Goal: Find specific page/section: Find specific page/section

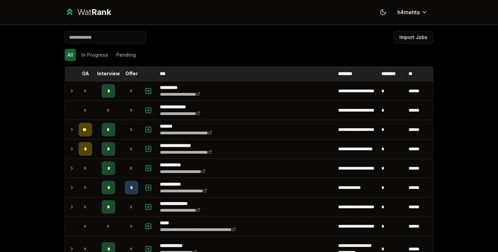
click at [129, 74] on p "Offer" at bounding box center [131, 73] width 13 height 7
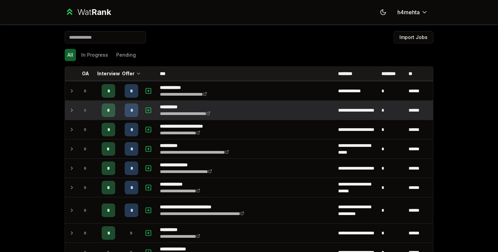
click at [121, 102] on td "*" at bounding box center [108, 110] width 27 height 19
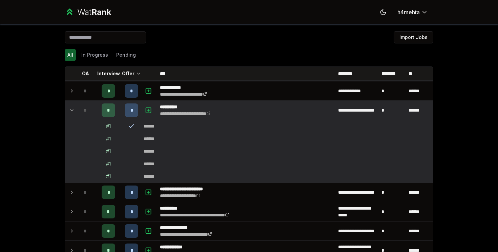
click at [121, 102] on td "*" at bounding box center [108, 110] width 27 height 19
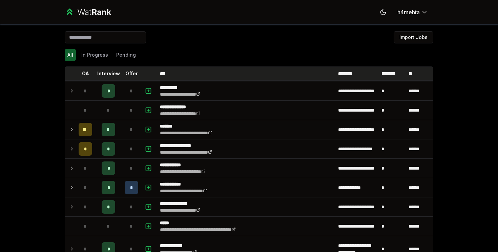
click at [127, 72] on p "Offer" at bounding box center [131, 73] width 13 height 7
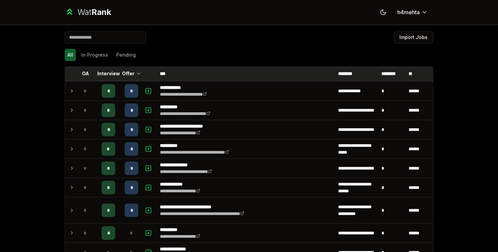
click at [127, 72] on p "Offer" at bounding box center [128, 73] width 13 height 7
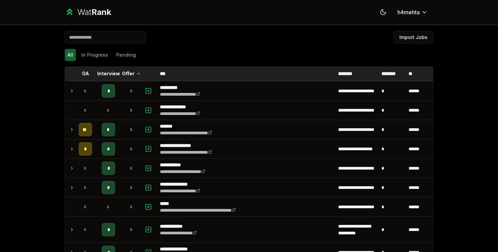
click at [127, 72] on p "Offer" at bounding box center [128, 73] width 13 height 7
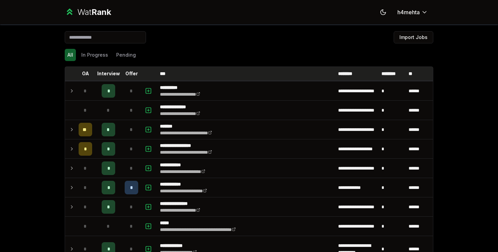
click at [127, 72] on p "Offer" at bounding box center [131, 73] width 13 height 7
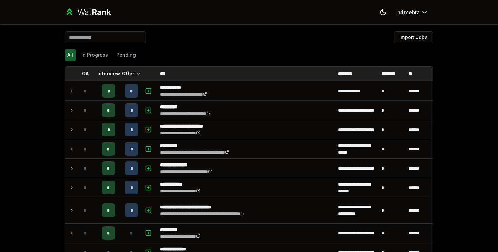
click at [127, 72] on p "Offer" at bounding box center [128, 73] width 13 height 7
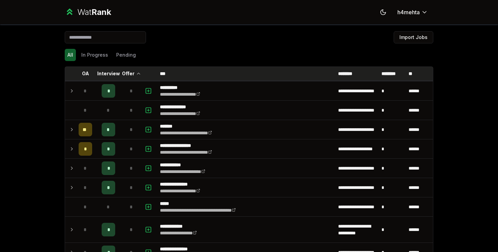
click at [127, 72] on p "Offer" at bounding box center [128, 73] width 13 height 7
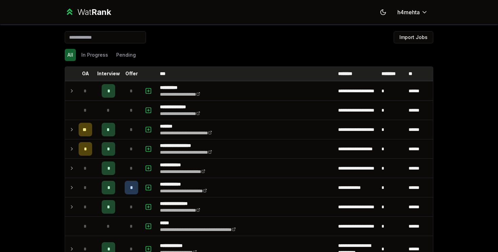
click at [127, 72] on p "Offer" at bounding box center [131, 73] width 13 height 7
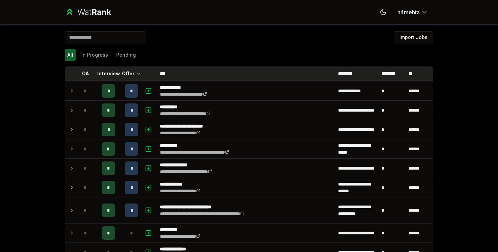
click at [127, 72] on p "Offer" at bounding box center [128, 73] width 13 height 7
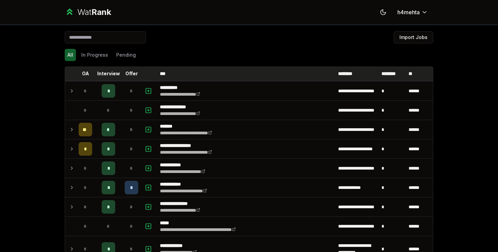
click at [127, 72] on p "Offer" at bounding box center [131, 73] width 13 height 7
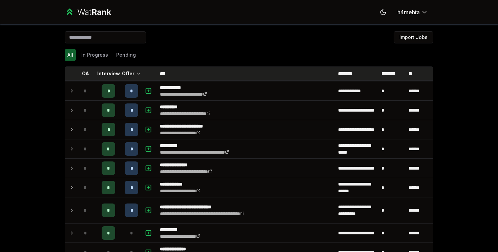
click at [127, 72] on p "Offer" at bounding box center [128, 73] width 13 height 7
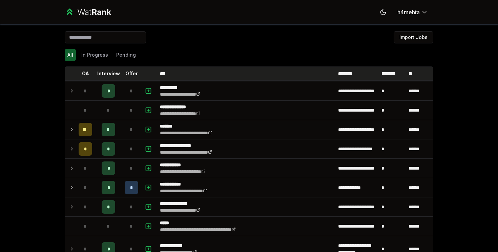
click at [127, 72] on p "Offer" at bounding box center [131, 73] width 13 height 7
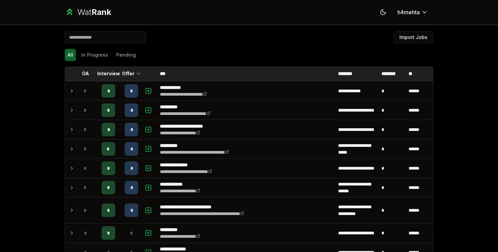
click at [127, 72] on p "Offer" at bounding box center [128, 73] width 13 height 7
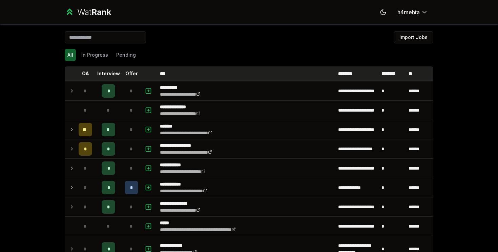
click at [127, 72] on p "Offer" at bounding box center [131, 73] width 13 height 7
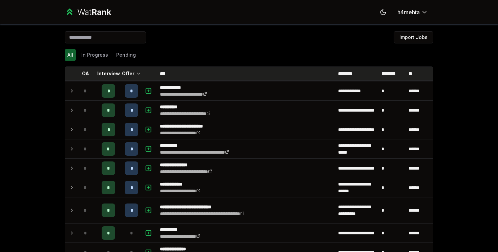
click at [127, 72] on p "Offer" at bounding box center [128, 73] width 13 height 7
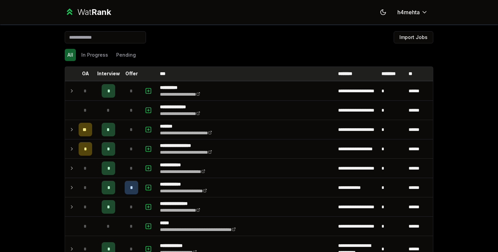
click at [127, 72] on p "Offer" at bounding box center [131, 73] width 13 height 7
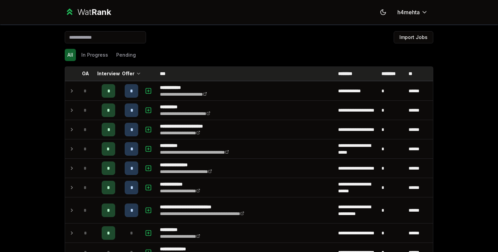
click at [127, 72] on p "Offer" at bounding box center [128, 73] width 13 height 7
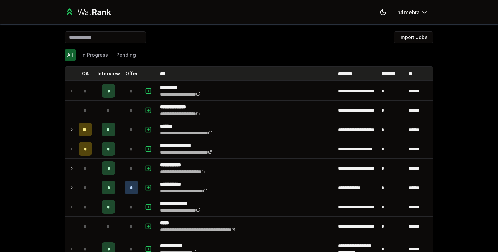
click at [127, 72] on p "Offer" at bounding box center [131, 73] width 13 height 7
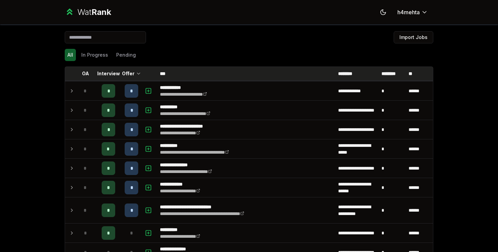
click at [127, 72] on p "Offer" at bounding box center [128, 73] width 13 height 7
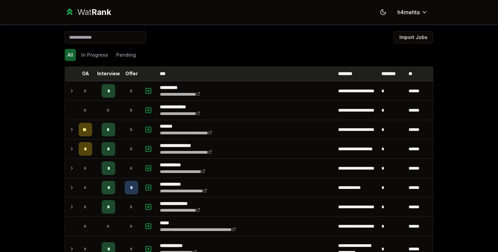
click at [127, 72] on p "Offer" at bounding box center [131, 73] width 13 height 7
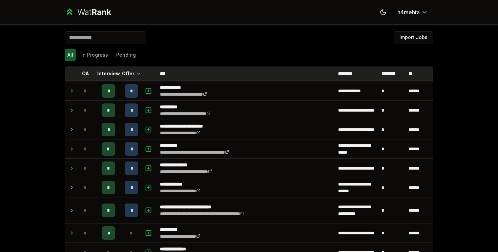
click at [127, 72] on p "Offer" at bounding box center [128, 73] width 13 height 7
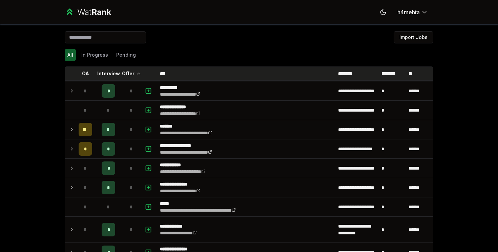
click at [127, 72] on p "Offer" at bounding box center [128, 73] width 13 height 7
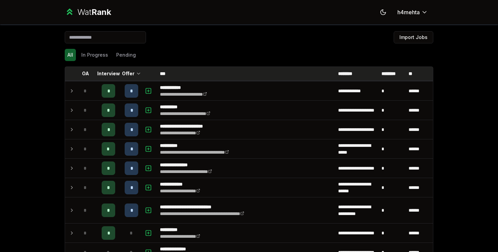
click at [127, 72] on p "Offer" at bounding box center [128, 73] width 13 height 7
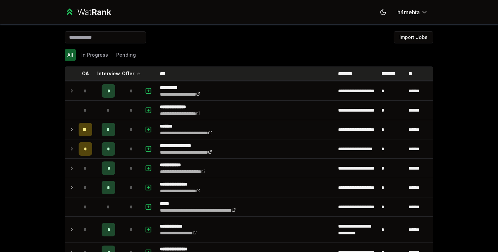
click at [127, 72] on p "Offer" at bounding box center [128, 73] width 13 height 7
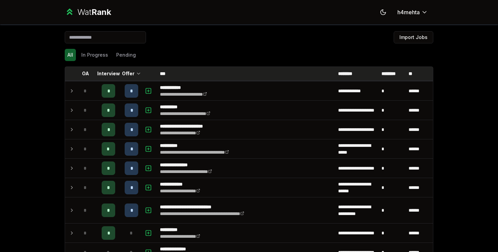
click at [127, 72] on p "Offer" at bounding box center [128, 73] width 13 height 7
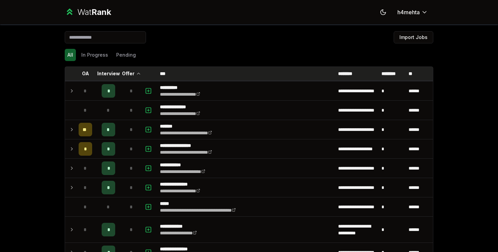
click at [127, 72] on p "Offer" at bounding box center [128, 73] width 13 height 7
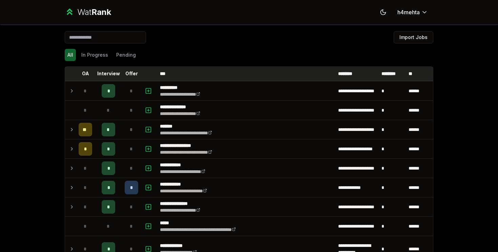
click at [127, 72] on p "Offer" at bounding box center [131, 73] width 13 height 7
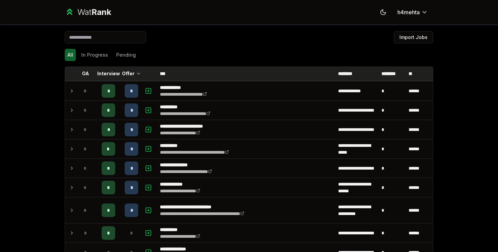
click at [127, 72] on p "Offer" at bounding box center [128, 73] width 13 height 7
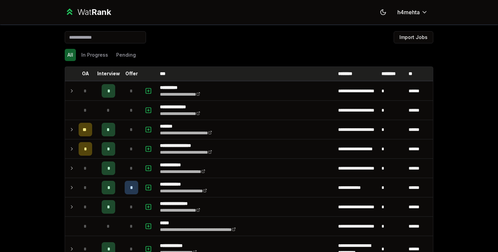
click at [127, 72] on p "Offer" at bounding box center [131, 73] width 13 height 7
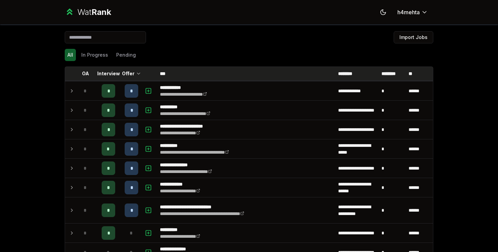
click at [127, 72] on p "Offer" at bounding box center [128, 73] width 13 height 7
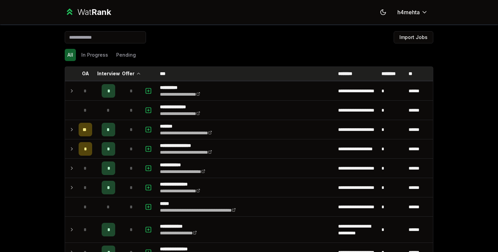
click at [127, 72] on p "Offer" at bounding box center [128, 73] width 13 height 7
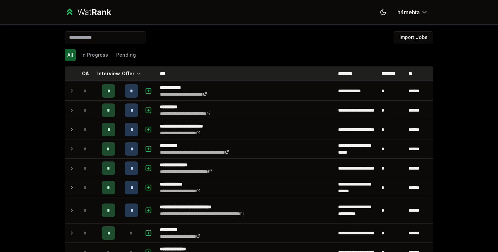
click at [127, 72] on p "Offer" at bounding box center [128, 73] width 13 height 7
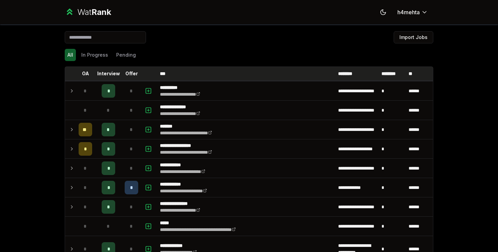
click at [127, 72] on p "Offer" at bounding box center [131, 73] width 13 height 7
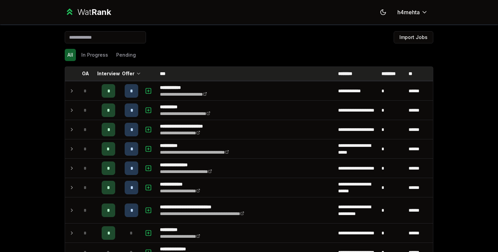
click at [127, 72] on p "Offer" at bounding box center [128, 73] width 13 height 7
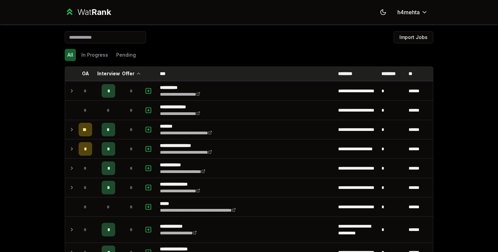
click at [127, 72] on p "Offer" at bounding box center [128, 73] width 13 height 7
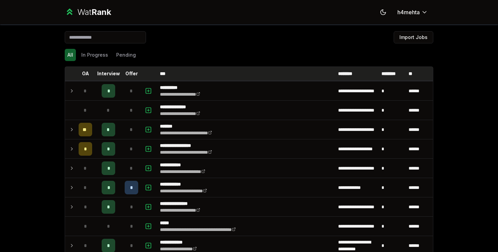
click at [127, 72] on p "Offer" at bounding box center [131, 73] width 13 height 7
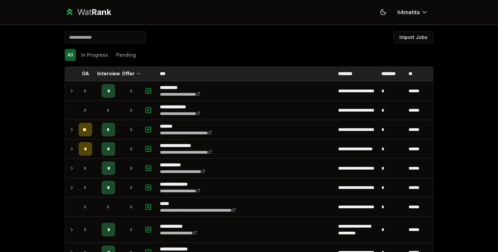
click at [127, 72] on p "Offer" at bounding box center [128, 73] width 13 height 7
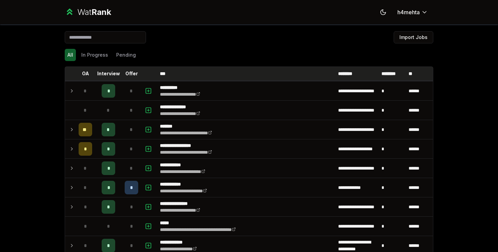
click at [127, 72] on p "Offer" at bounding box center [131, 73] width 13 height 7
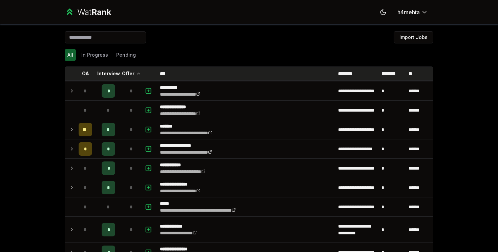
click at [127, 72] on p "Offer" at bounding box center [128, 73] width 13 height 7
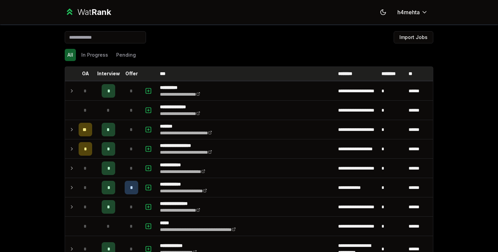
click at [127, 72] on p "Offer" at bounding box center [131, 73] width 13 height 7
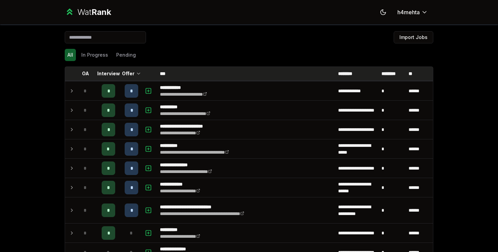
click at [127, 72] on p "Offer" at bounding box center [128, 73] width 13 height 7
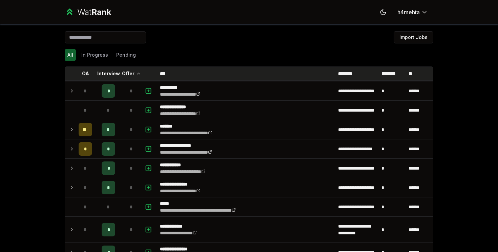
click at [127, 72] on p "Offer" at bounding box center [128, 73] width 13 height 7
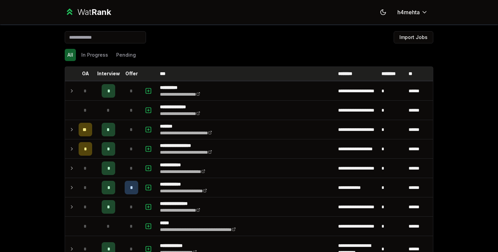
click at [127, 72] on p "Offer" at bounding box center [131, 73] width 13 height 7
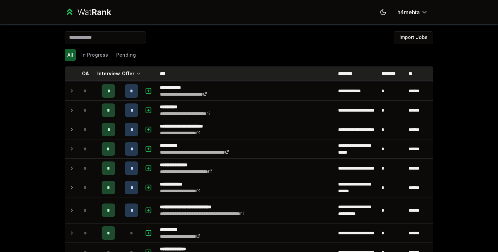
click at [127, 72] on p "Offer" at bounding box center [128, 73] width 13 height 7
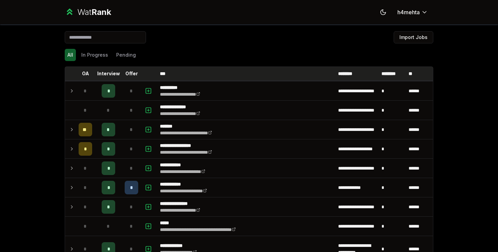
click at [127, 72] on p "Offer" at bounding box center [131, 73] width 13 height 7
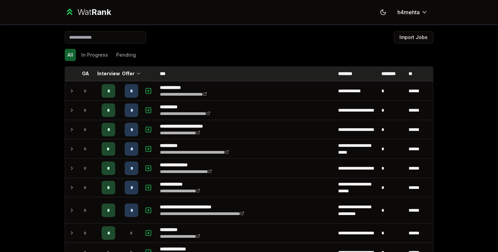
click at [127, 72] on p "Offer" at bounding box center [128, 73] width 13 height 7
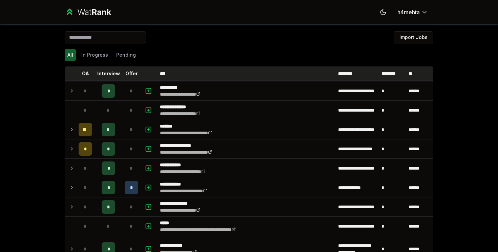
click at [127, 72] on p "Offer" at bounding box center [131, 73] width 13 height 7
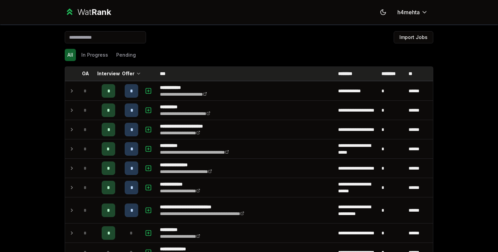
click at [127, 72] on p "Offer" at bounding box center [128, 73] width 13 height 7
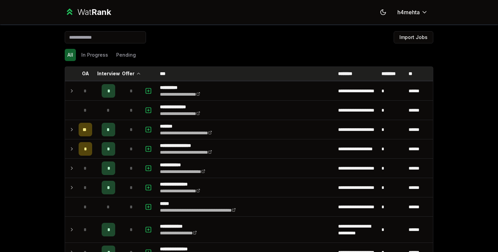
click at [127, 72] on p "Offer" at bounding box center [128, 73] width 13 height 7
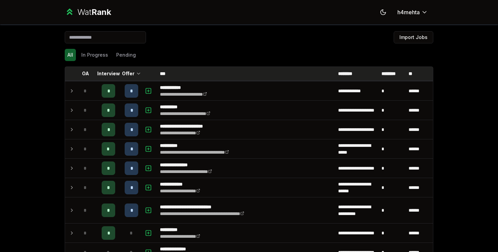
click at [127, 72] on p "Offer" at bounding box center [128, 73] width 13 height 7
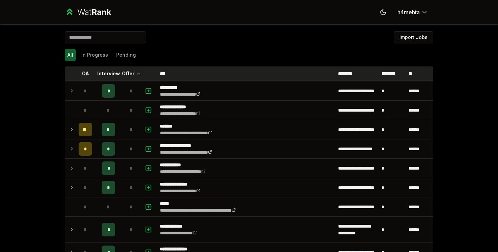
click at [127, 72] on p "Offer" at bounding box center [128, 73] width 13 height 7
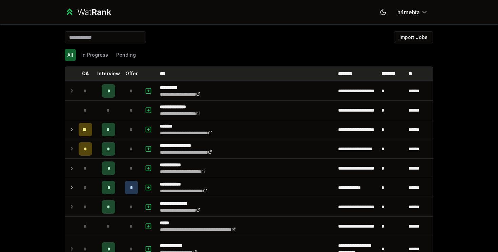
click at [127, 72] on p "Offer" at bounding box center [131, 73] width 13 height 7
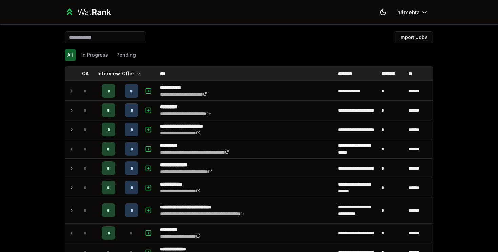
click at [127, 72] on p "Offer" at bounding box center [128, 73] width 13 height 7
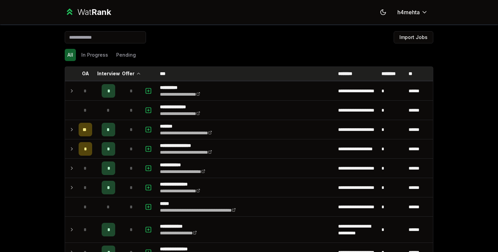
click at [127, 72] on p "Offer" at bounding box center [128, 73] width 13 height 7
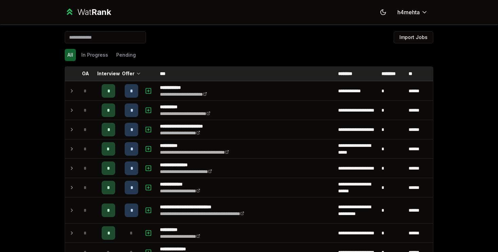
click at [127, 72] on p "Offer" at bounding box center [128, 73] width 13 height 7
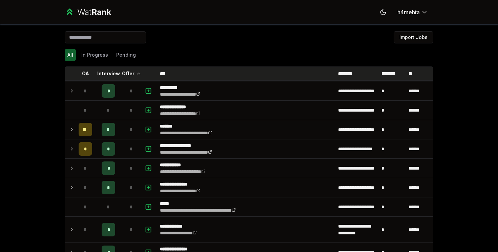
click at [127, 72] on p "Offer" at bounding box center [128, 73] width 13 height 7
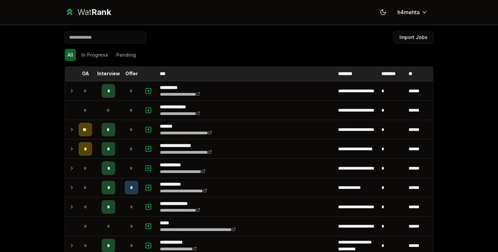
click at [127, 72] on p "Offer" at bounding box center [131, 73] width 13 height 7
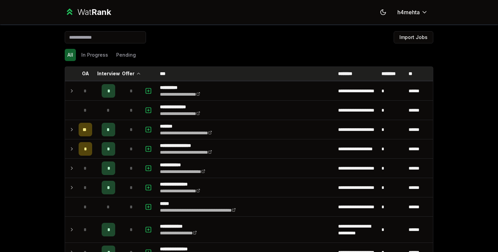
click at [127, 72] on p "Offer" at bounding box center [128, 73] width 13 height 7
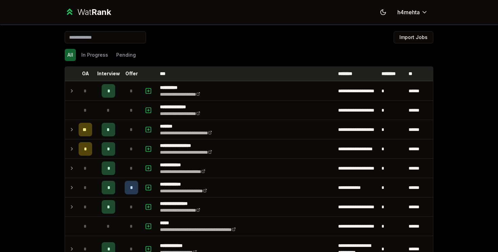
click at [127, 72] on p "Offer" at bounding box center [131, 73] width 13 height 7
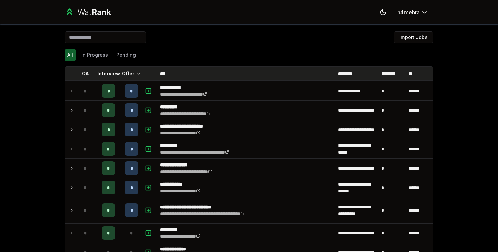
click at [127, 72] on p "Offer" at bounding box center [128, 73] width 13 height 7
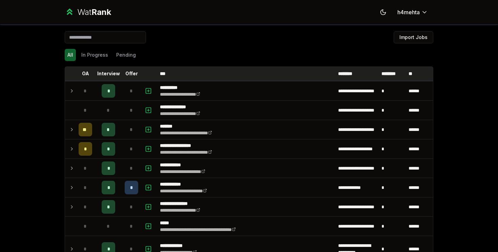
click at [127, 72] on p "Offer" at bounding box center [131, 73] width 13 height 7
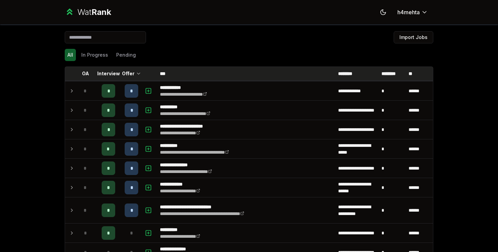
click at [127, 72] on p "Offer" at bounding box center [128, 73] width 13 height 7
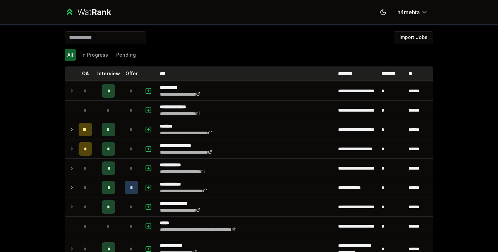
click at [127, 72] on p "Offer" at bounding box center [131, 73] width 13 height 7
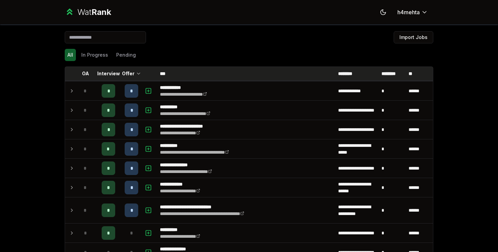
click at [127, 72] on p "Offer" at bounding box center [128, 73] width 13 height 7
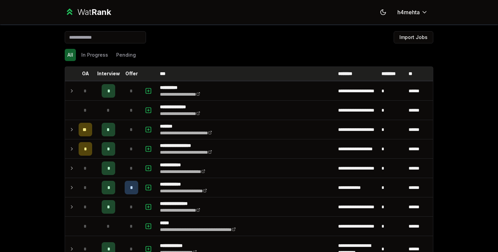
click at [127, 72] on p "Offer" at bounding box center [131, 73] width 13 height 7
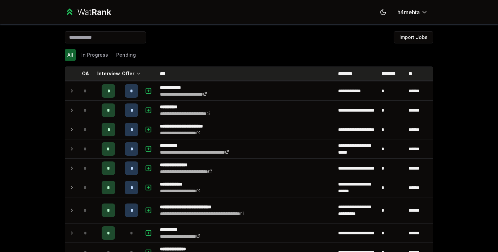
click at [127, 72] on p "Offer" at bounding box center [128, 73] width 13 height 7
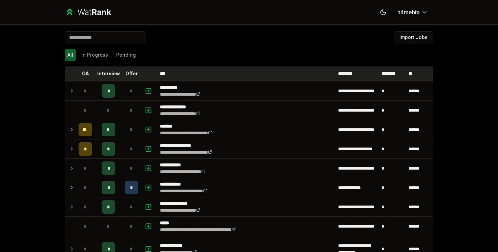
click at [127, 72] on p "Offer" at bounding box center [131, 73] width 13 height 7
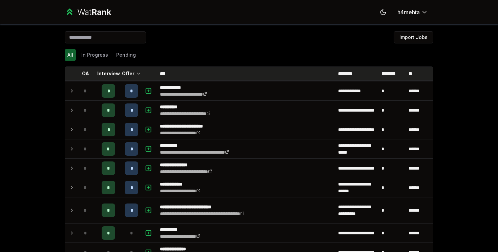
click at [127, 72] on p "Offer" at bounding box center [128, 73] width 13 height 7
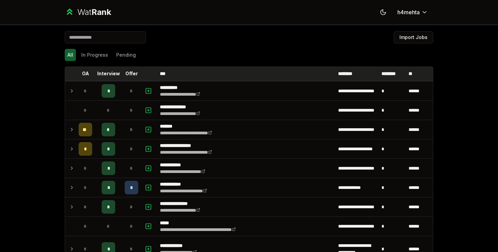
click at [127, 72] on p "Offer" at bounding box center [131, 73] width 13 height 7
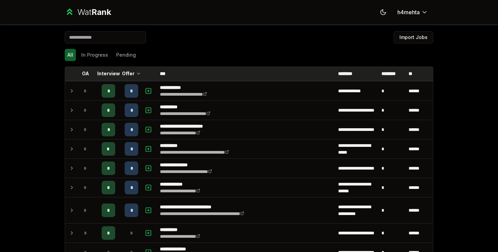
click at [127, 72] on p "Offer" at bounding box center [128, 73] width 13 height 7
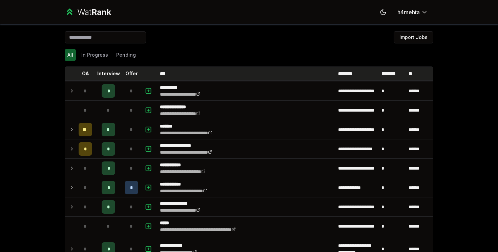
click at [127, 72] on p "Offer" at bounding box center [131, 73] width 13 height 7
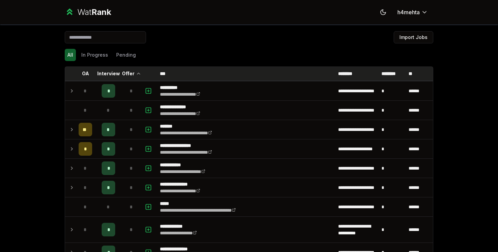
click at [127, 72] on p "Offer" at bounding box center [128, 73] width 13 height 7
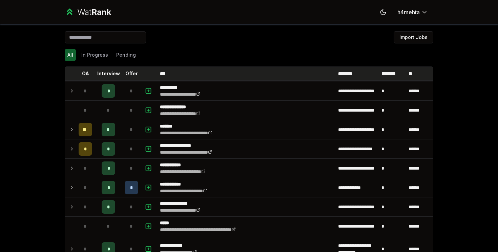
click at [127, 72] on p "Offer" at bounding box center [131, 73] width 13 height 7
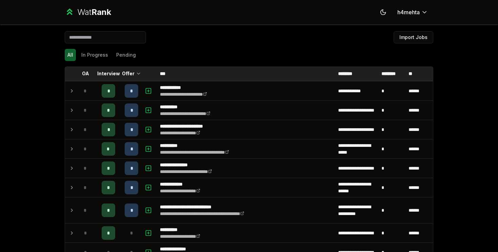
click at [127, 72] on p "Offer" at bounding box center [128, 73] width 13 height 7
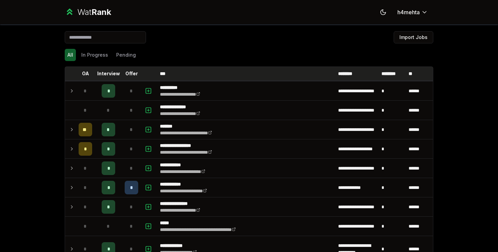
click at [127, 72] on p "Offer" at bounding box center [131, 73] width 13 height 7
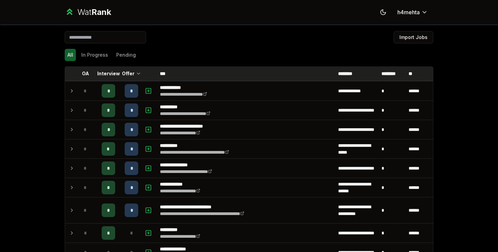
click at [127, 72] on p "Offer" at bounding box center [128, 73] width 13 height 7
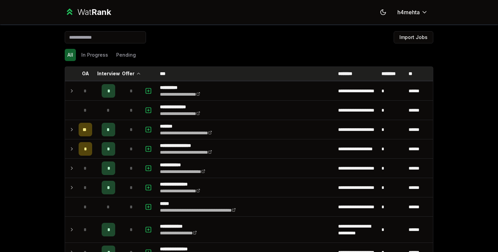
click at [127, 72] on p "Offer" at bounding box center [128, 73] width 13 height 7
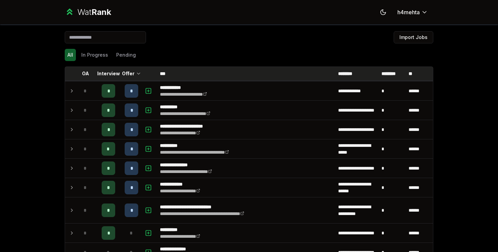
click at [127, 72] on p "Offer" at bounding box center [128, 73] width 13 height 7
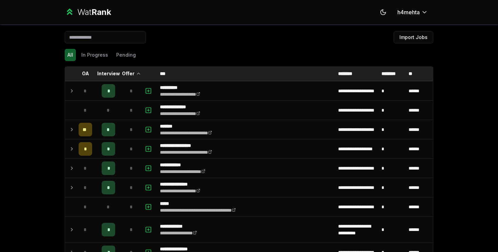
click at [127, 72] on p "Offer" at bounding box center [128, 73] width 13 height 7
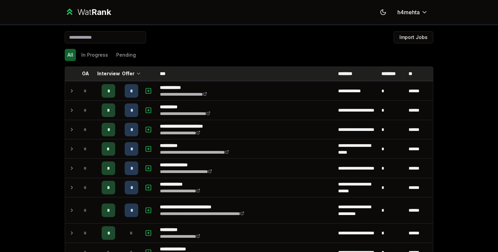
click at [127, 72] on p "Offer" at bounding box center [128, 73] width 13 height 7
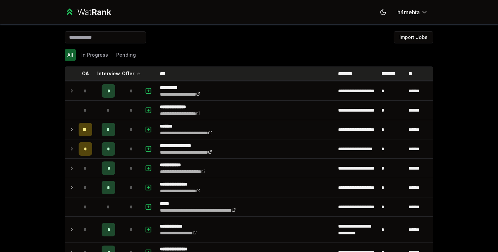
click at [127, 72] on p "Offer" at bounding box center [128, 73] width 13 height 7
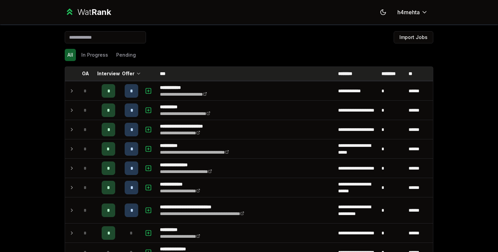
click at [127, 72] on p "Offer" at bounding box center [128, 73] width 13 height 7
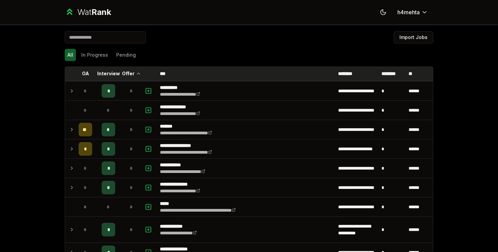
click at [127, 72] on p "Offer" at bounding box center [128, 73] width 13 height 7
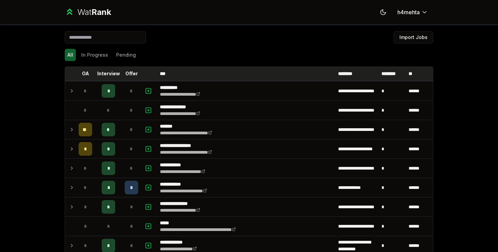
click at [127, 72] on p "Offer" at bounding box center [131, 73] width 13 height 7
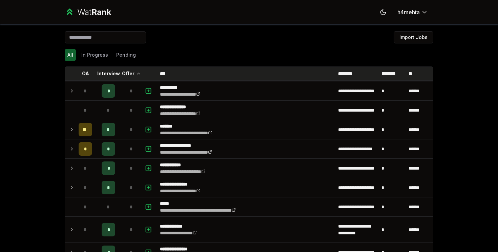
click at [127, 72] on p "Offer" at bounding box center [128, 73] width 13 height 7
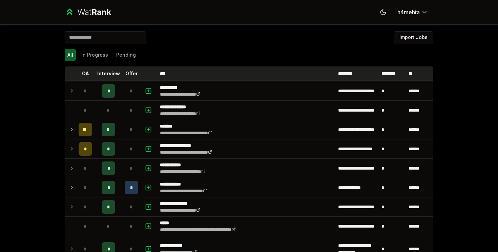
click at [127, 72] on p "Offer" at bounding box center [131, 73] width 13 height 7
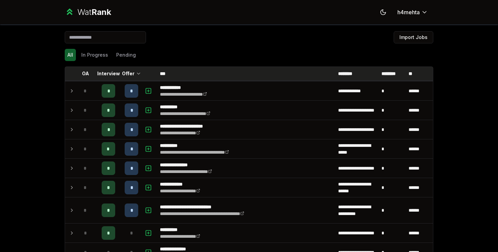
click at [127, 72] on p "Offer" at bounding box center [128, 73] width 13 height 7
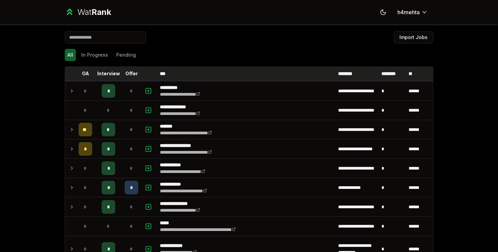
click at [127, 72] on p "Offer" at bounding box center [131, 73] width 13 height 7
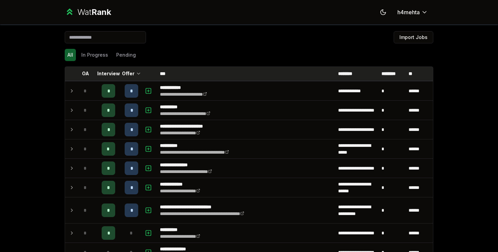
click at [127, 72] on p "Offer" at bounding box center [128, 73] width 13 height 7
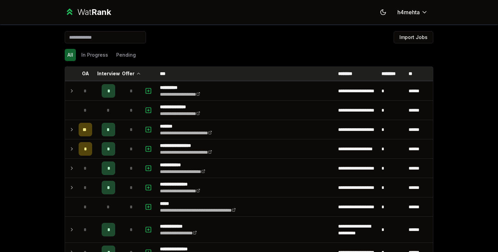
click at [127, 72] on p "Offer" at bounding box center [128, 73] width 13 height 7
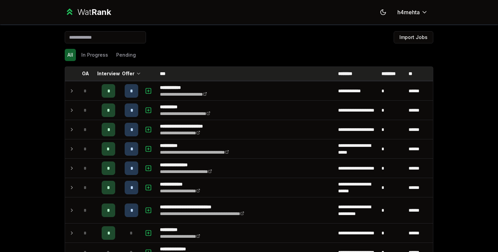
click at [127, 72] on p "Offer" at bounding box center [128, 73] width 13 height 7
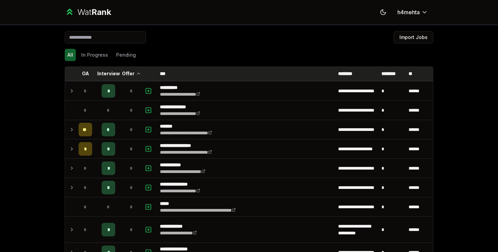
click at [127, 72] on p "Offer" at bounding box center [128, 73] width 13 height 7
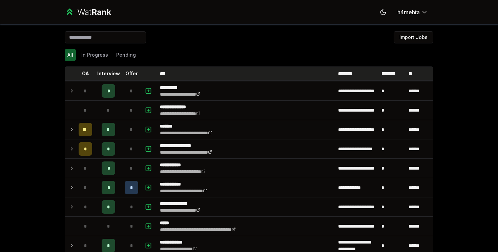
click at [127, 72] on p "Offer" at bounding box center [131, 73] width 13 height 7
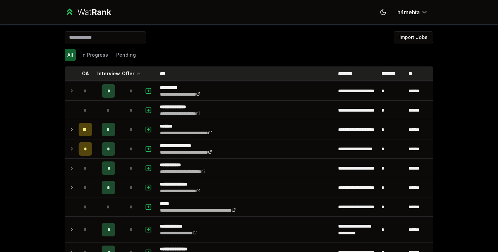
click at [127, 72] on p "Offer" at bounding box center [128, 73] width 13 height 7
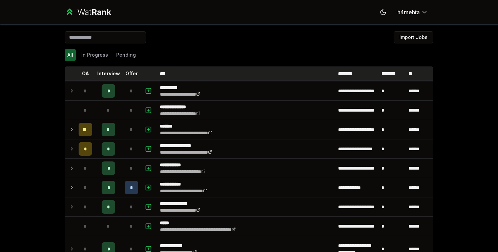
click at [127, 72] on p "Offer" at bounding box center [131, 73] width 13 height 7
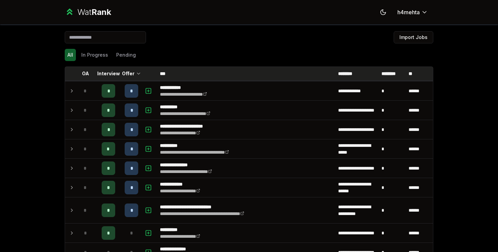
click at [127, 72] on p "Offer" at bounding box center [128, 73] width 13 height 7
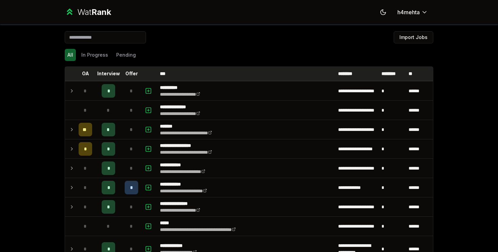
click at [127, 72] on p "Offer" at bounding box center [131, 73] width 13 height 7
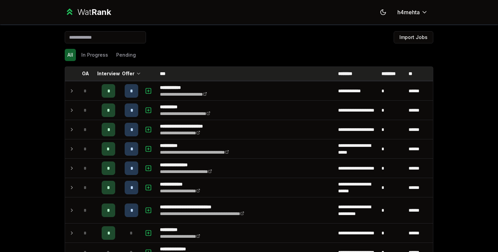
click at [127, 72] on p "Offer" at bounding box center [128, 73] width 13 height 7
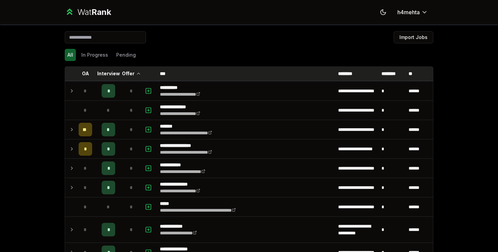
click at [127, 72] on p "Offer" at bounding box center [128, 73] width 13 height 7
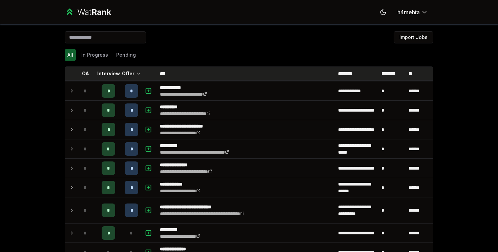
click at [127, 72] on p "Offer" at bounding box center [128, 73] width 13 height 7
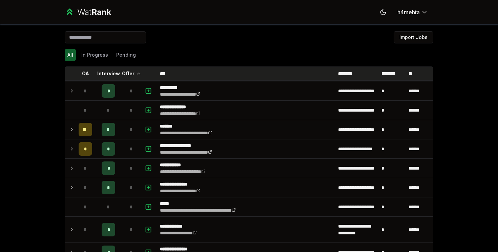
click at [127, 72] on p "Offer" at bounding box center [128, 73] width 13 height 7
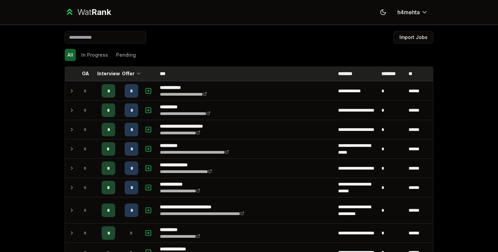
click at [127, 72] on p "Offer" at bounding box center [128, 73] width 13 height 7
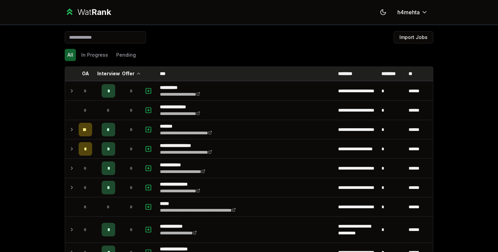
click at [127, 72] on p "Offer" at bounding box center [128, 73] width 13 height 7
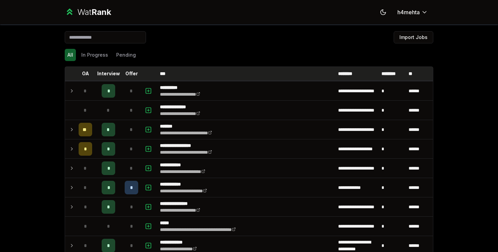
click at [127, 72] on p "Offer" at bounding box center [131, 73] width 13 height 7
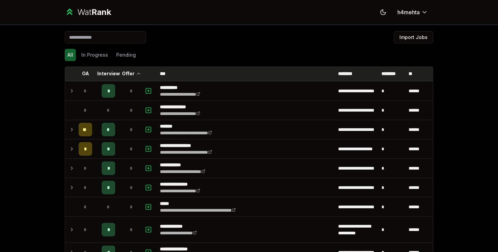
click at [127, 72] on p "Offer" at bounding box center [128, 73] width 13 height 7
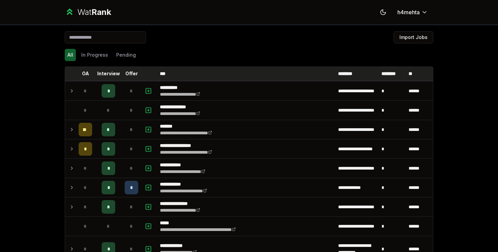
click at [127, 72] on p "Offer" at bounding box center [131, 73] width 13 height 7
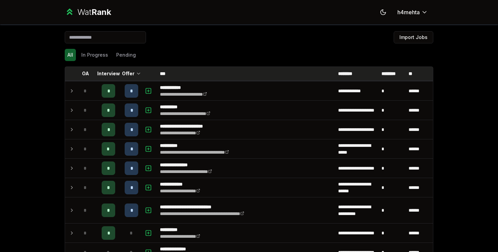
click at [127, 72] on p "Offer" at bounding box center [128, 73] width 13 height 7
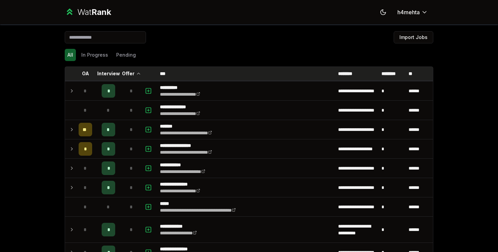
click at [127, 72] on p "Offer" at bounding box center [128, 73] width 13 height 7
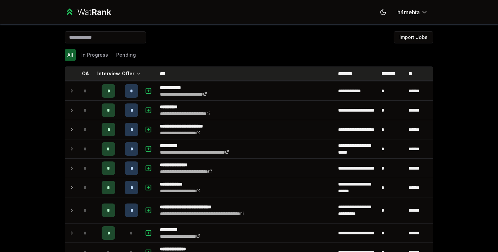
click at [127, 72] on p "Offer" at bounding box center [128, 73] width 13 height 7
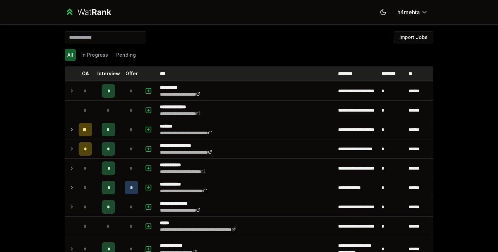
click at [127, 72] on p "Offer" at bounding box center [131, 73] width 13 height 7
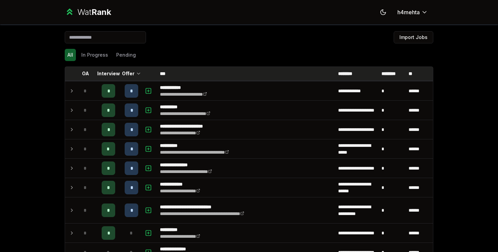
click at [127, 72] on p "Offer" at bounding box center [128, 73] width 13 height 7
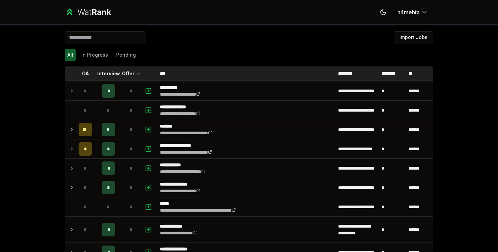
click at [127, 72] on p "Offer" at bounding box center [128, 73] width 13 height 7
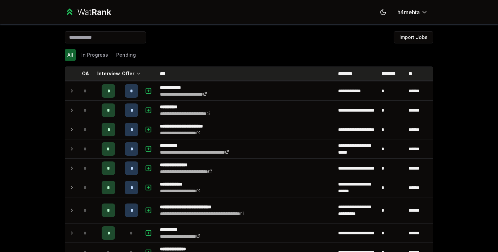
click at [127, 72] on p "Offer" at bounding box center [128, 73] width 13 height 7
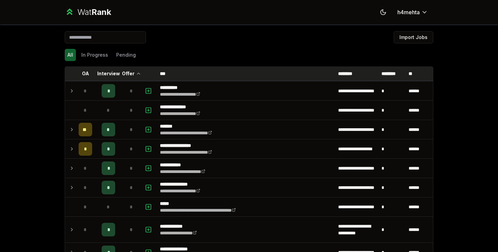
click at [127, 72] on p "Offer" at bounding box center [128, 73] width 13 height 7
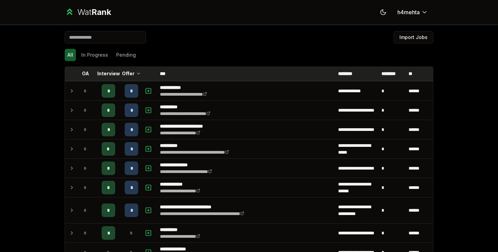
click at [127, 72] on p "Offer" at bounding box center [128, 73] width 13 height 7
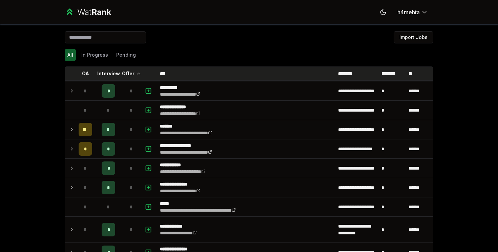
click at [127, 72] on p "Offer" at bounding box center [128, 73] width 13 height 7
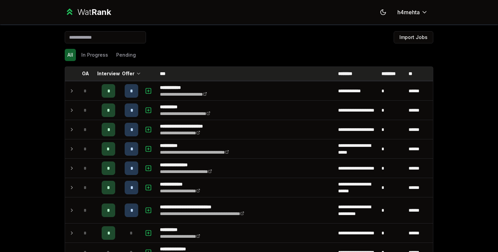
click at [127, 72] on p "Offer" at bounding box center [128, 73] width 13 height 7
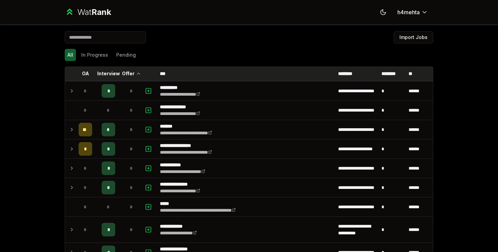
click at [127, 72] on p "Offer" at bounding box center [128, 73] width 13 height 7
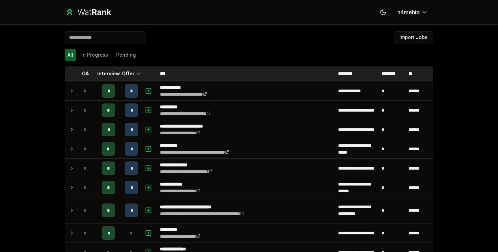
click at [127, 72] on p "Offer" at bounding box center [128, 73] width 13 height 7
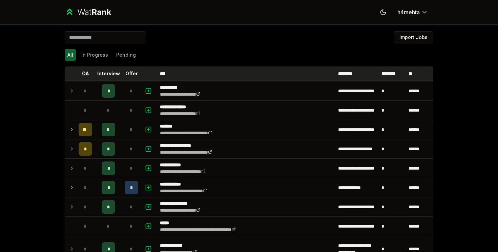
click at [127, 72] on p "Offer" at bounding box center [131, 73] width 13 height 7
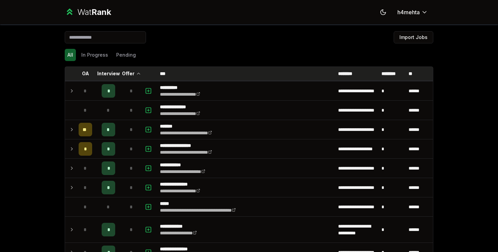
click at [127, 74] on p "Offer" at bounding box center [128, 73] width 13 height 7
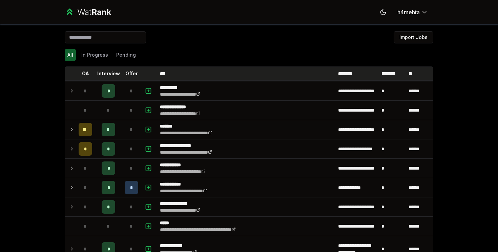
click at [127, 74] on p "Offer" at bounding box center [131, 73] width 13 height 7
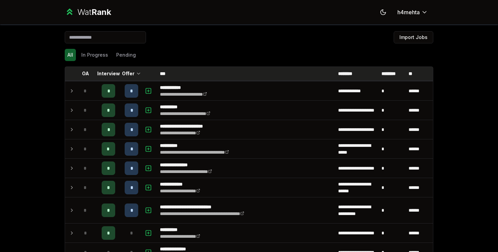
click at [127, 74] on p "Offer" at bounding box center [128, 73] width 13 height 7
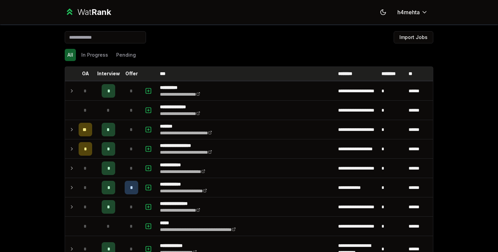
click at [127, 74] on p "Offer" at bounding box center [131, 73] width 13 height 7
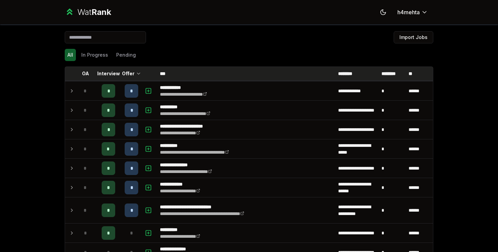
click at [127, 74] on p "Offer" at bounding box center [128, 73] width 13 height 7
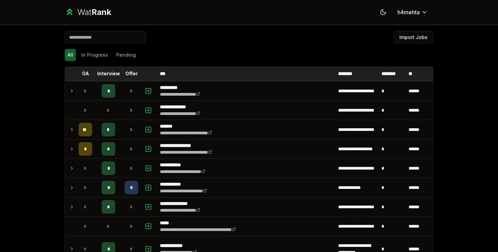
click at [127, 74] on p "Offer" at bounding box center [131, 73] width 13 height 7
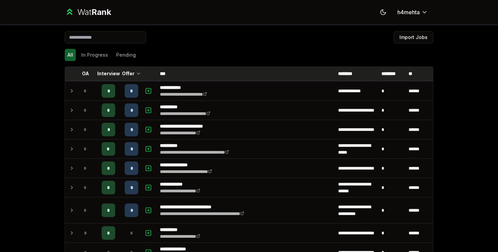
click at [127, 74] on p "Offer" at bounding box center [128, 73] width 13 height 7
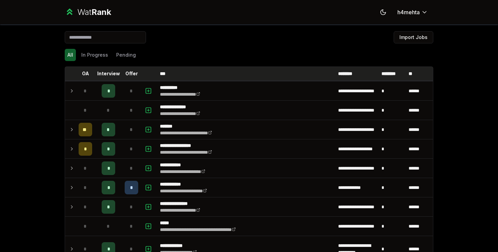
click at [127, 74] on p "Offer" at bounding box center [131, 73] width 13 height 7
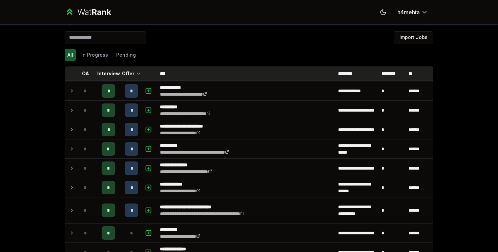
click at [127, 74] on p "Offer" at bounding box center [128, 73] width 13 height 7
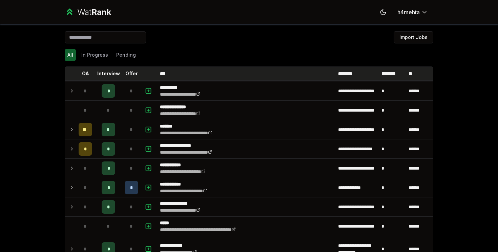
click at [127, 74] on p "Offer" at bounding box center [131, 73] width 13 height 7
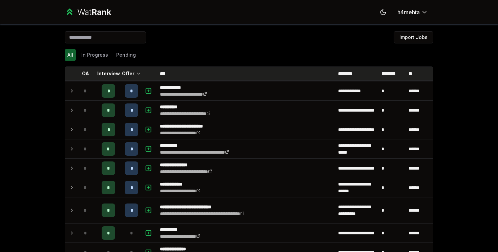
click at [127, 74] on p "Offer" at bounding box center [128, 73] width 13 height 7
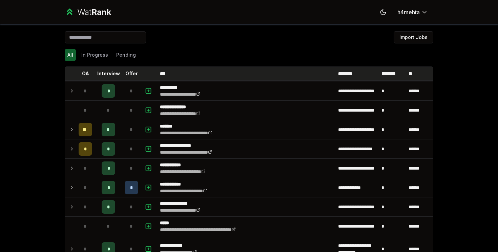
click at [127, 74] on p "Offer" at bounding box center [131, 73] width 13 height 7
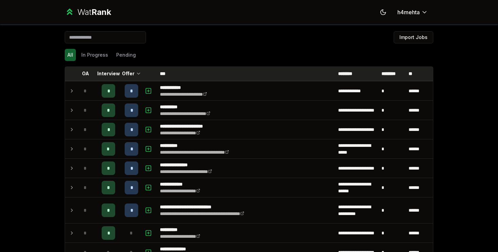
click at [127, 74] on p "Offer" at bounding box center [128, 73] width 13 height 7
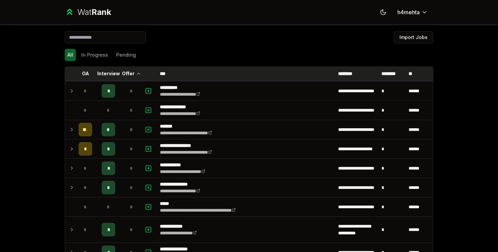
click at [126, 74] on p "Offer" at bounding box center [128, 73] width 13 height 7
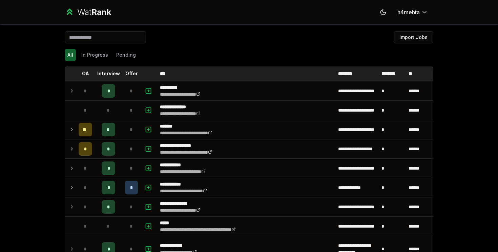
click at [126, 74] on p "Offer" at bounding box center [131, 73] width 13 height 7
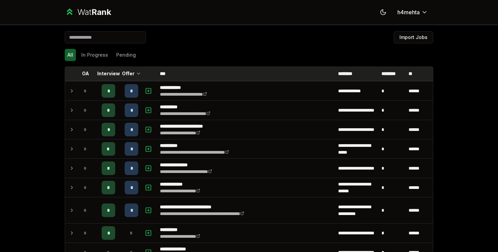
click at [126, 74] on p "Offer" at bounding box center [128, 73] width 13 height 7
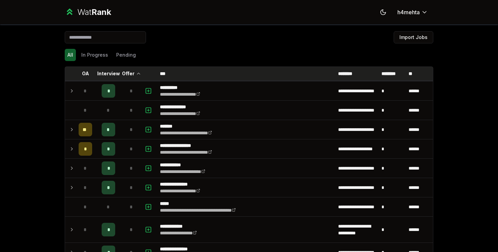
click at [126, 74] on p "Offer" at bounding box center [128, 73] width 13 height 7
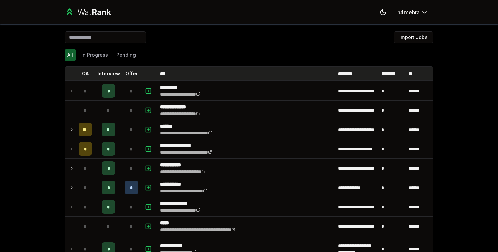
click at [126, 74] on p "Offer" at bounding box center [131, 73] width 13 height 7
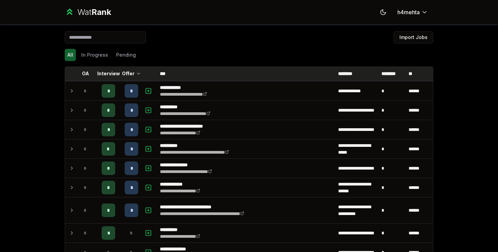
click at [126, 74] on p "Offer" at bounding box center [128, 73] width 13 height 7
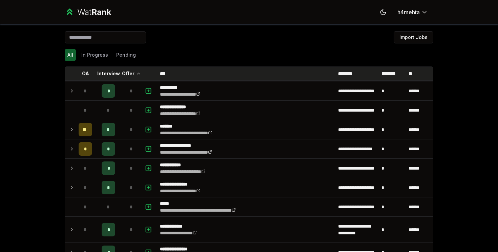
click at [126, 74] on p "Offer" at bounding box center [128, 73] width 13 height 7
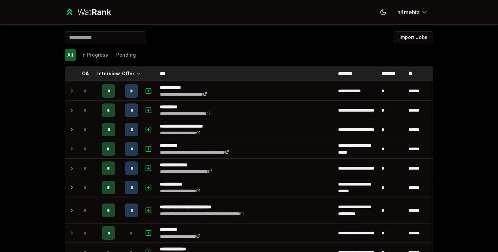
click at [126, 74] on p "Offer" at bounding box center [128, 73] width 13 height 7
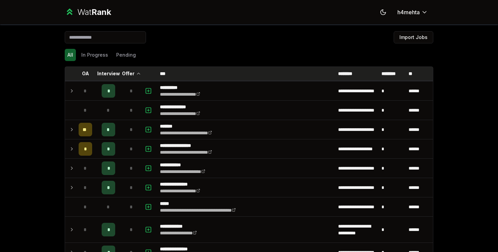
click at [126, 74] on p "Offer" at bounding box center [128, 73] width 13 height 7
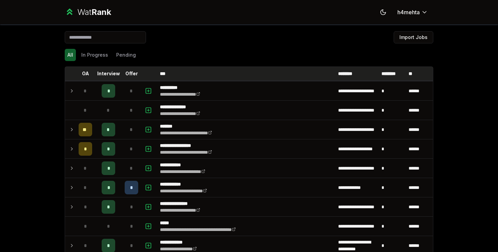
click at [126, 74] on p "Offer" at bounding box center [131, 73] width 13 height 7
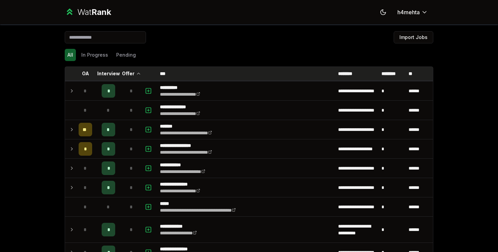
click at [126, 74] on p "Offer" at bounding box center [128, 73] width 13 height 7
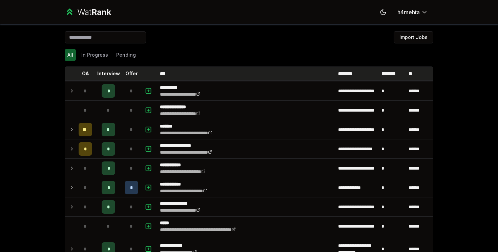
click at [126, 74] on p "Offer" at bounding box center [131, 73] width 13 height 7
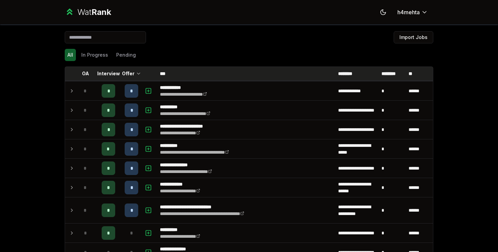
click at [126, 74] on p "Offer" at bounding box center [128, 73] width 13 height 7
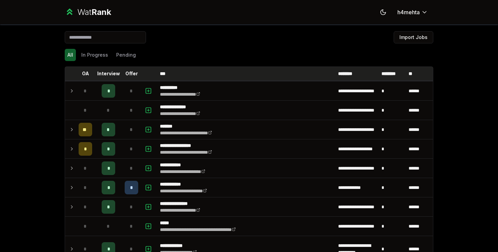
click at [126, 74] on p "Offer" at bounding box center [131, 73] width 13 height 7
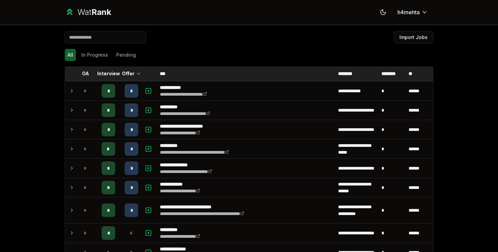
click at [126, 74] on p "Offer" at bounding box center [128, 73] width 13 height 7
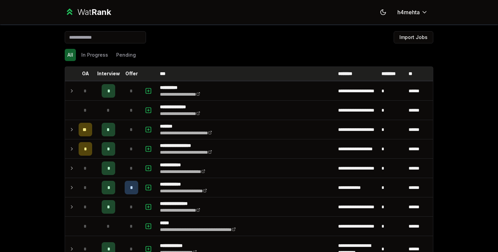
click at [126, 74] on p "Offer" at bounding box center [131, 73] width 13 height 7
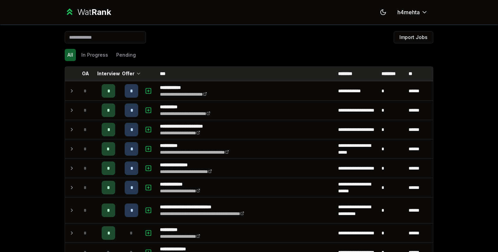
click at [126, 74] on p "Offer" at bounding box center [128, 73] width 13 height 7
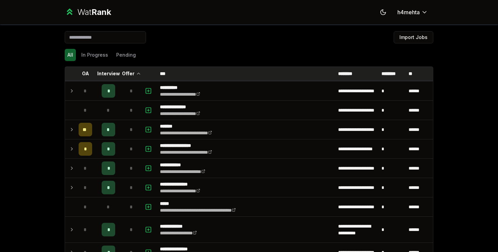
click at [132, 76] on p "Offer" at bounding box center [128, 73] width 13 height 7
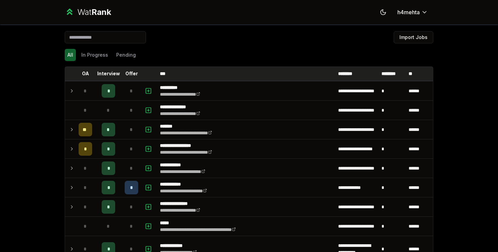
click at [132, 76] on p "Offer" at bounding box center [131, 73] width 13 height 7
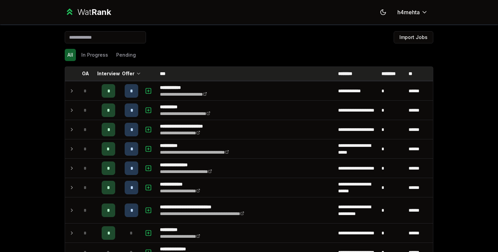
click at [132, 76] on p "Offer" at bounding box center [128, 73] width 13 height 7
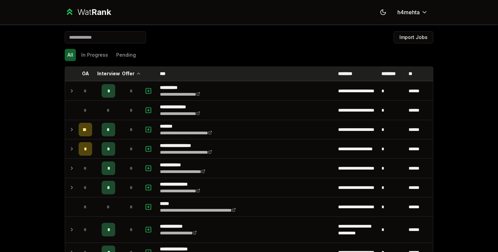
click at [132, 77] on p "Offer" at bounding box center [128, 73] width 13 height 7
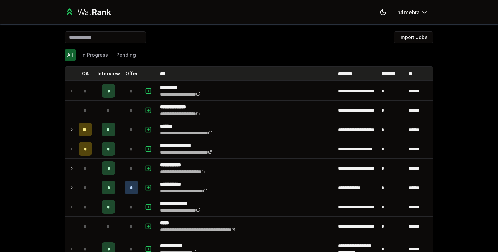
click at [132, 77] on p "Offer" at bounding box center [131, 73] width 13 height 7
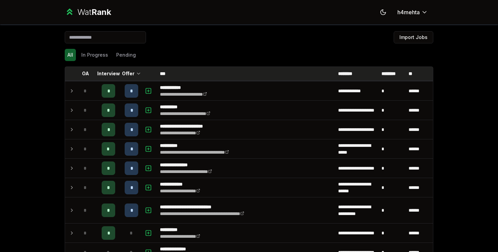
click at [132, 77] on p "Offer" at bounding box center [128, 73] width 13 height 7
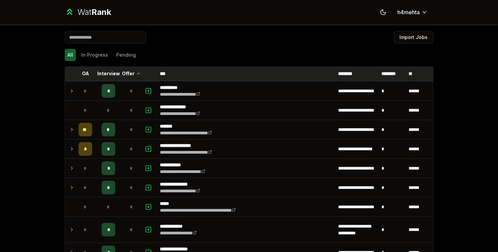
click at [133, 77] on p "Offer" at bounding box center [128, 73] width 13 height 7
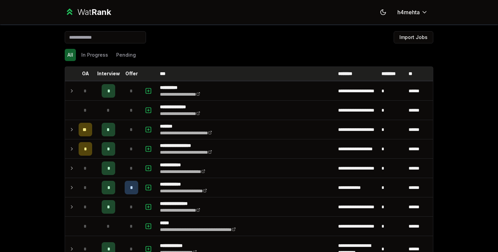
click at [133, 77] on p "Offer" at bounding box center [131, 73] width 13 height 7
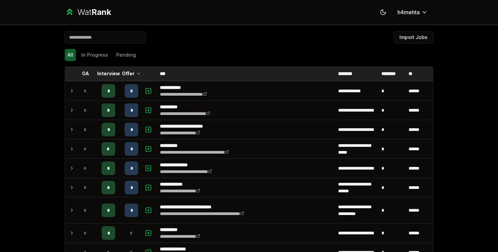
click at [133, 77] on p "Offer" at bounding box center [128, 73] width 13 height 7
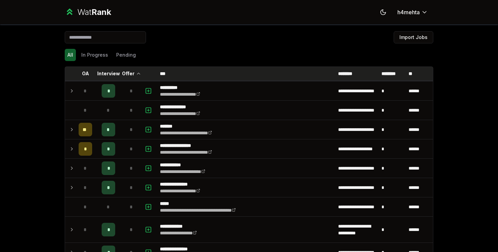
click at [133, 77] on p "Offer" at bounding box center [128, 73] width 13 height 7
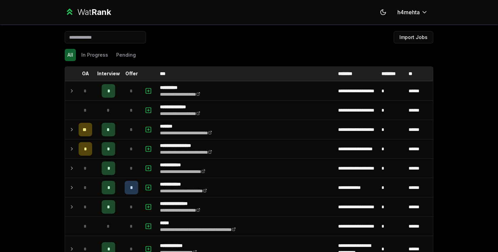
click at [133, 77] on p "Offer" at bounding box center [131, 73] width 13 height 7
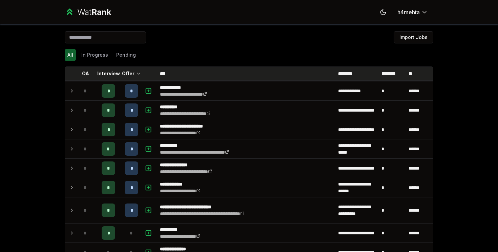
click at [133, 77] on p "Offer" at bounding box center [128, 73] width 13 height 7
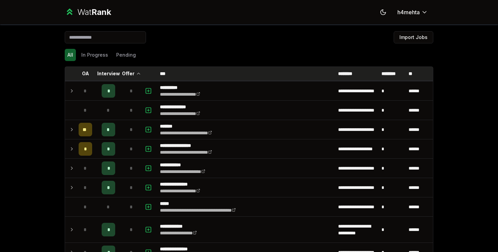
click at [133, 77] on p "Offer" at bounding box center [128, 73] width 13 height 7
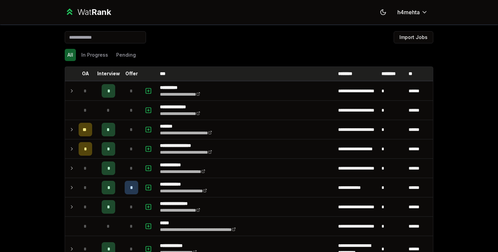
click at [133, 77] on p "Offer" at bounding box center [131, 73] width 13 height 7
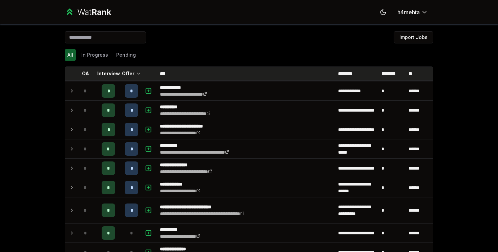
click at [133, 77] on p "Offer" at bounding box center [128, 73] width 13 height 7
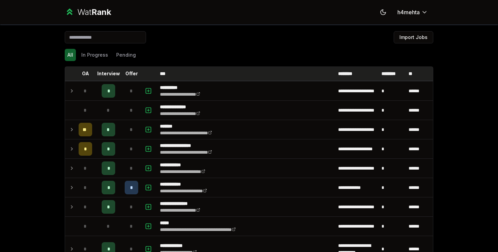
click at [133, 77] on p "Offer" at bounding box center [131, 73] width 13 height 7
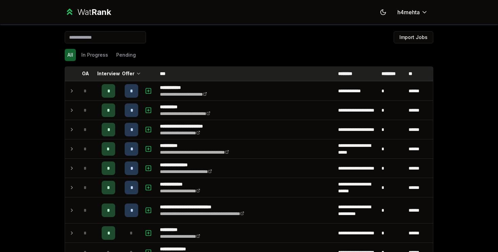
click at [133, 77] on p "Offer" at bounding box center [128, 73] width 13 height 7
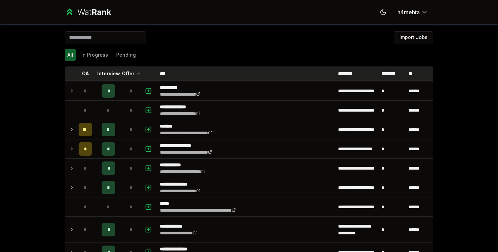
click at [133, 77] on p "Offer" at bounding box center [128, 73] width 13 height 7
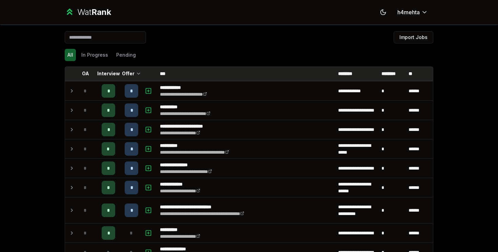
click at [133, 77] on p "Offer" at bounding box center [128, 73] width 13 height 7
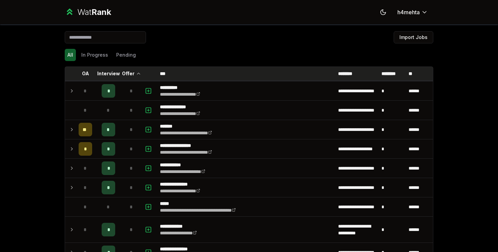
click at [133, 77] on p "Offer" at bounding box center [128, 73] width 13 height 7
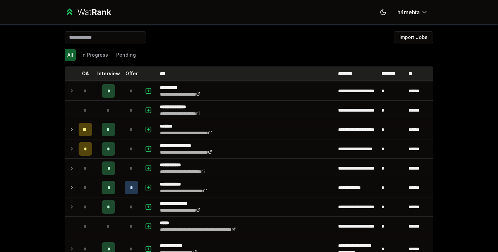
click at [104, 76] on p "Interview" at bounding box center [108, 73] width 23 height 7
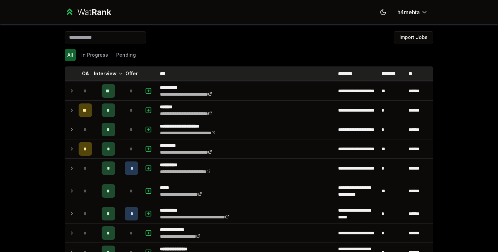
click at [109, 72] on p "Interview" at bounding box center [105, 73] width 23 height 7
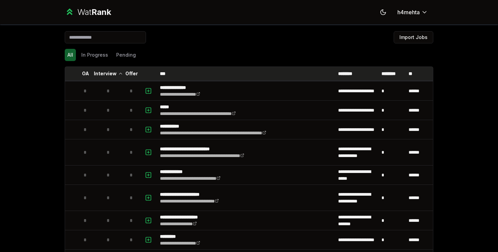
click at [123, 72] on th "Offer" at bounding box center [131, 74] width 19 height 14
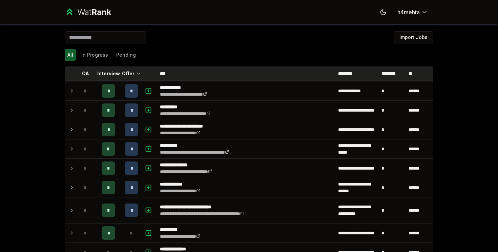
click at [123, 72] on p "Offer" at bounding box center [128, 73] width 13 height 7
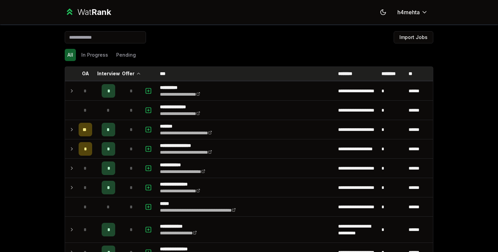
click at [105, 73] on p "Interview" at bounding box center [108, 73] width 23 height 7
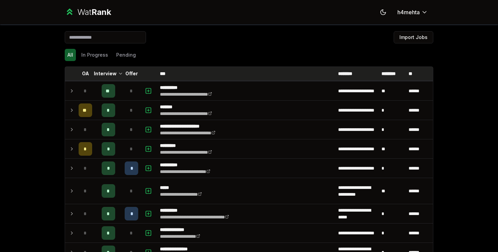
click at [113, 73] on p "Interview" at bounding box center [105, 73] width 23 height 7
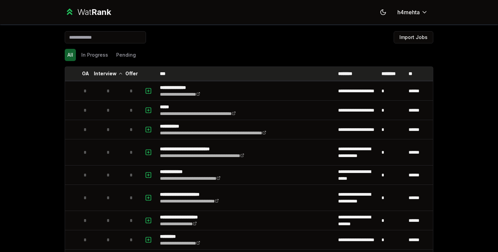
click at [135, 73] on p "Offer" at bounding box center [131, 73] width 13 height 7
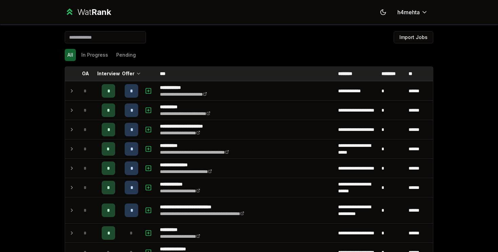
click at [136, 73] on icon at bounding box center [138, 73] width 5 height 8
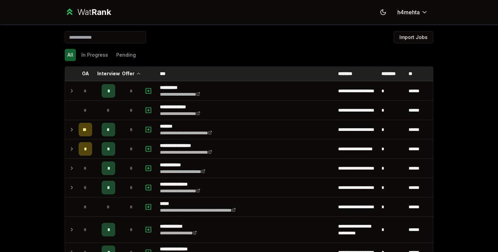
click at [136, 73] on icon at bounding box center [138, 73] width 5 height 8
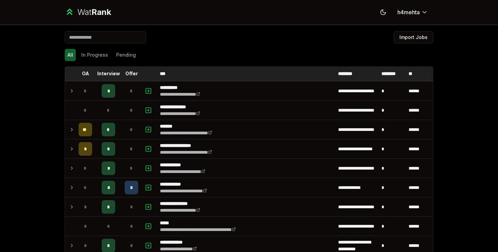
click at [135, 73] on p "Offer" at bounding box center [131, 73] width 13 height 7
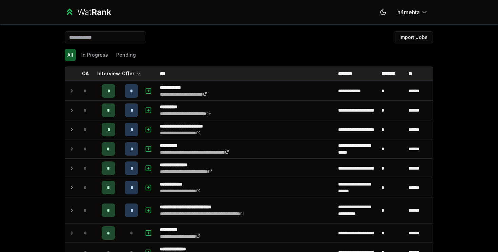
click at [136, 73] on icon at bounding box center [138, 73] width 5 height 8
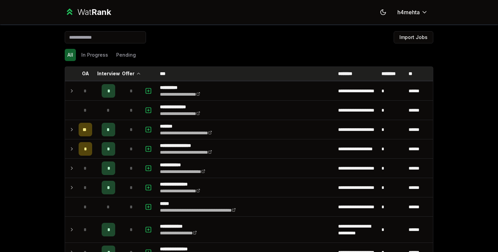
click at [136, 73] on icon at bounding box center [138, 73] width 5 height 8
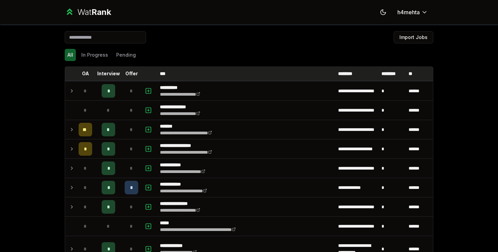
click at [135, 73] on p "Offer" at bounding box center [131, 73] width 13 height 7
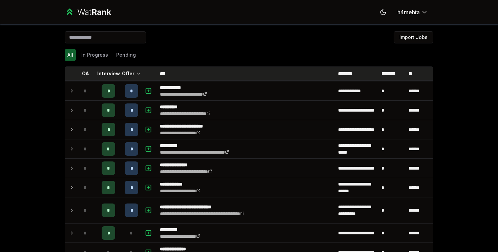
click at [136, 73] on icon at bounding box center [138, 73] width 5 height 8
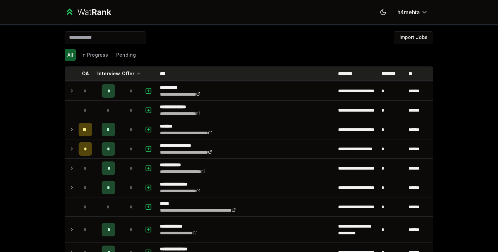
click at [136, 73] on icon at bounding box center [138, 73] width 5 height 8
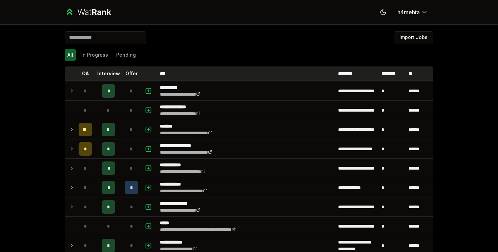
click at [135, 73] on p "Offer" at bounding box center [131, 73] width 13 height 7
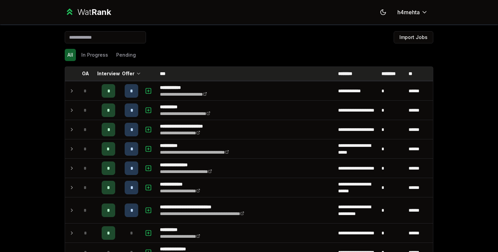
click at [136, 73] on icon at bounding box center [138, 73] width 5 height 8
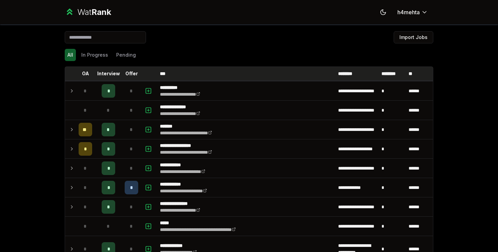
click at [135, 73] on p "Offer" at bounding box center [131, 73] width 13 height 7
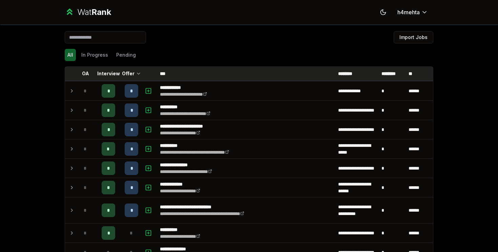
click at [136, 73] on icon at bounding box center [138, 73] width 5 height 8
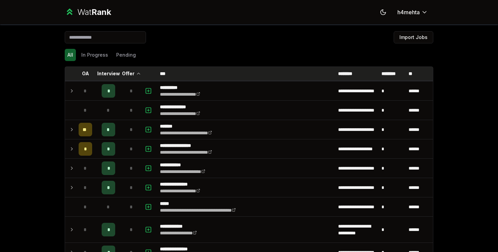
click at [86, 75] on p "OA" at bounding box center [85, 73] width 7 height 7
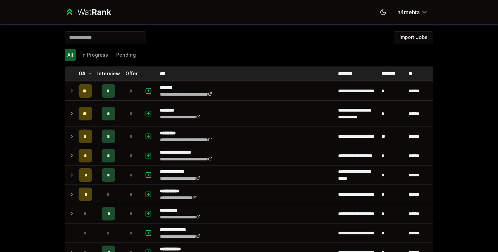
click at [86, 75] on th "OA" at bounding box center [85, 74] width 19 height 14
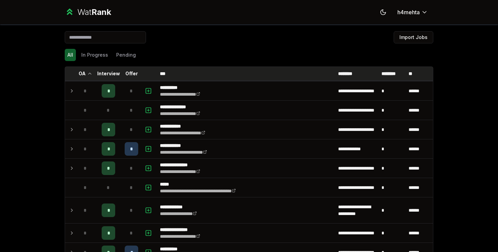
click at [132, 74] on p "Offer" at bounding box center [131, 73] width 13 height 7
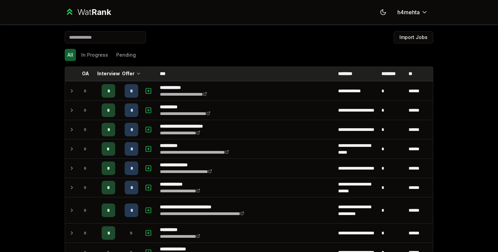
click at [132, 75] on p "Offer" at bounding box center [128, 73] width 13 height 7
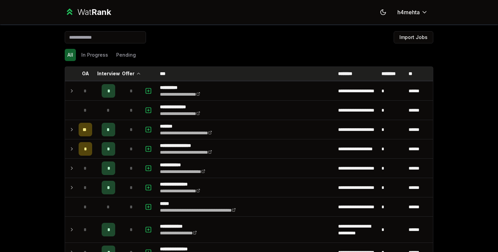
click at [132, 74] on p "Offer" at bounding box center [128, 73] width 13 height 7
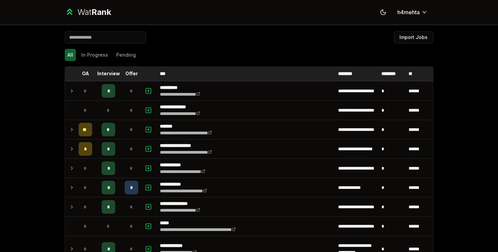
click at [132, 80] on th "Offer" at bounding box center [131, 74] width 19 height 14
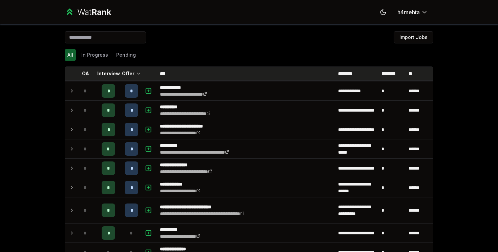
click at [132, 79] on th "Offer" at bounding box center [131, 74] width 19 height 14
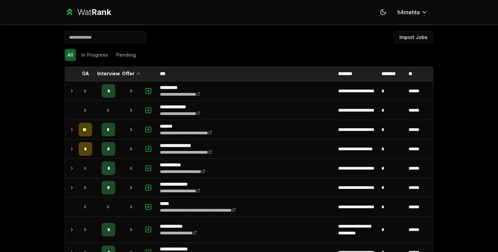
click at [132, 77] on th "Offer" at bounding box center [131, 74] width 19 height 14
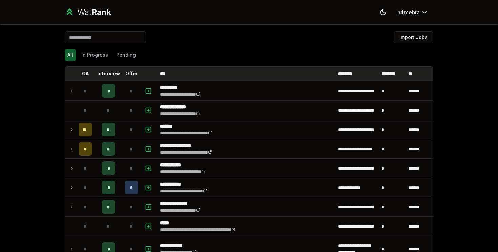
click at [126, 70] on p "Offer" at bounding box center [131, 73] width 13 height 7
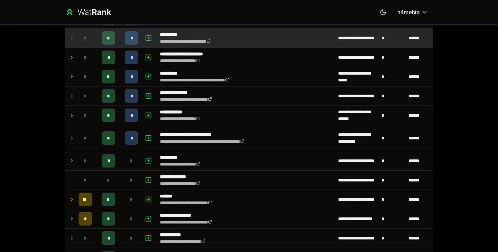
scroll to position [73, 0]
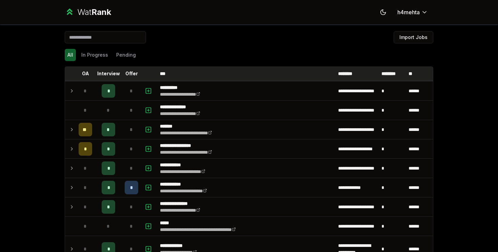
click at [138, 70] on th "Offer" at bounding box center [131, 74] width 19 height 14
